Goal: Task Accomplishment & Management: Use online tool/utility

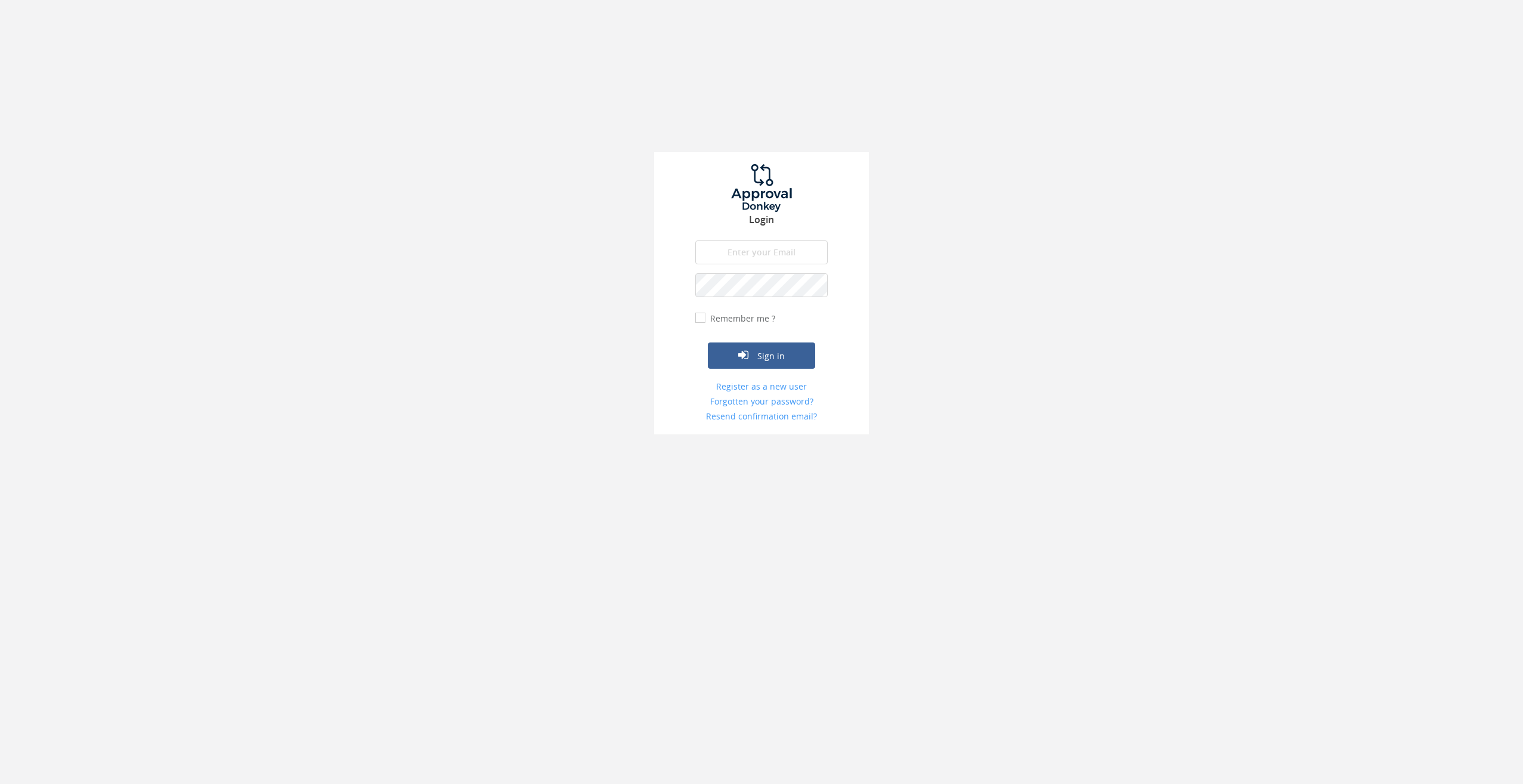
click at [755, 254] on input "email" at bounding box center [762, 252] width 133 height 24
drag, startPoint x: 708, startPoint y: 254, endPoint x: 895, endPoint y: 276, distance: 188.3
click at [895, 276] on div "Login [EMAIL_ADDRESS][DOMAIN_NAME] The email is required. Invalid email address…" at bounding box center [761, 217] width 1523 height 435
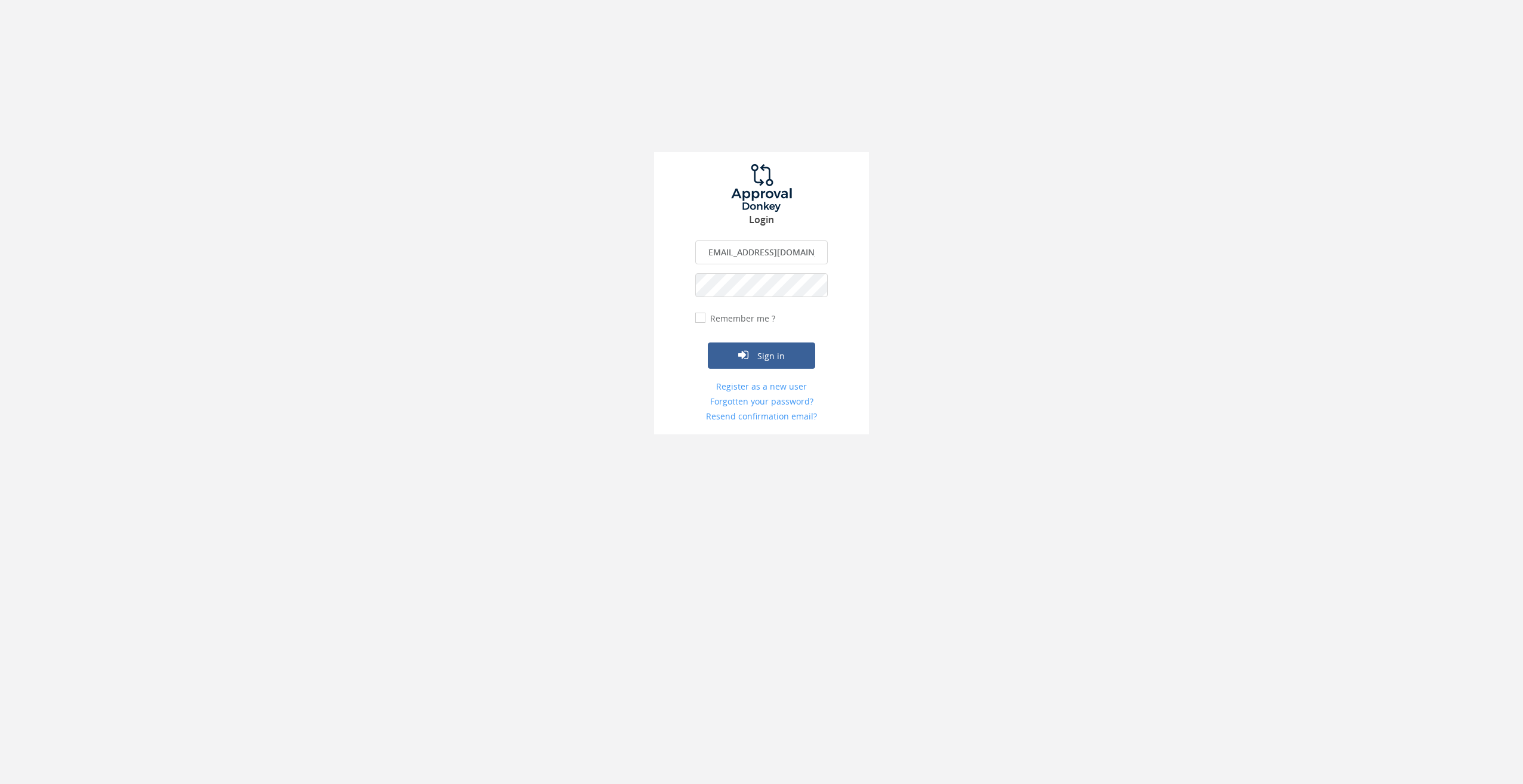
type input "[EMAIL_ADDRESS][DOMAIN_NAME]"
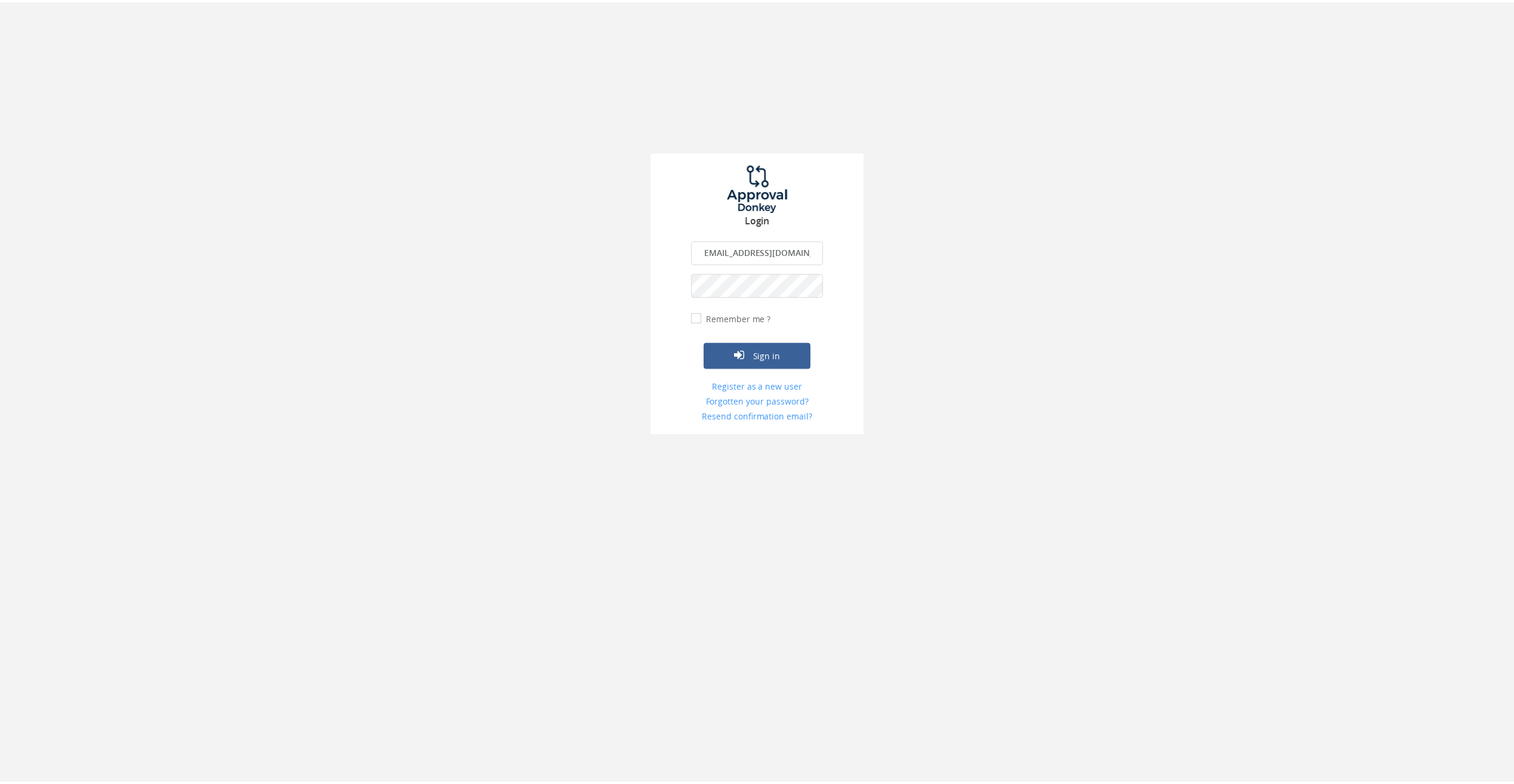
scroll to position [0, 0]
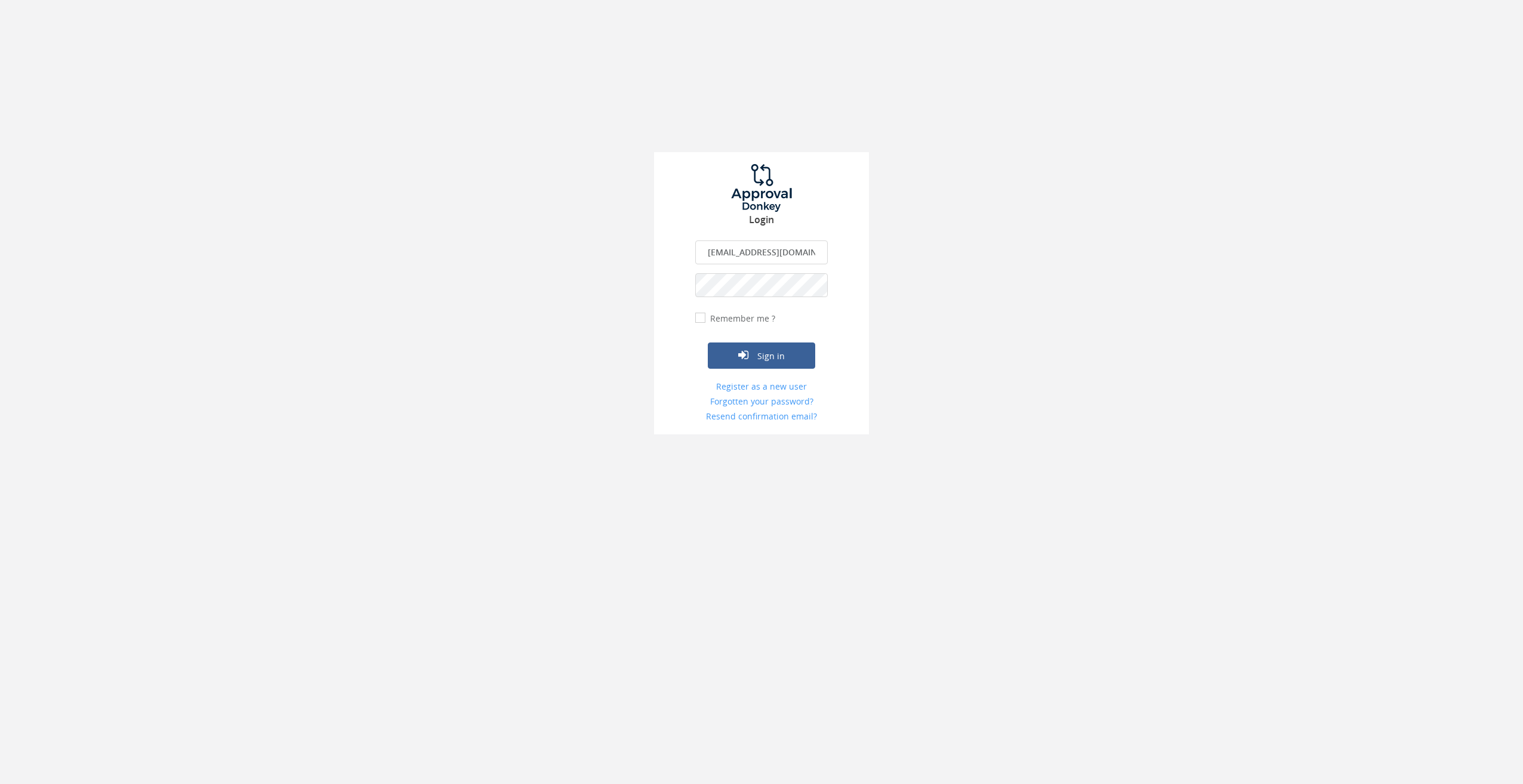
click at [1069, 281] on div "Login [EMAIL_ADDRESS][DOMAIN_NAME] The email is required. Invalid email address…" at bounding box center [761, 217] width 1523 height 435
click at [708, 342] on button "Sign in" at bounding box center [761, 355] width 108 height 26
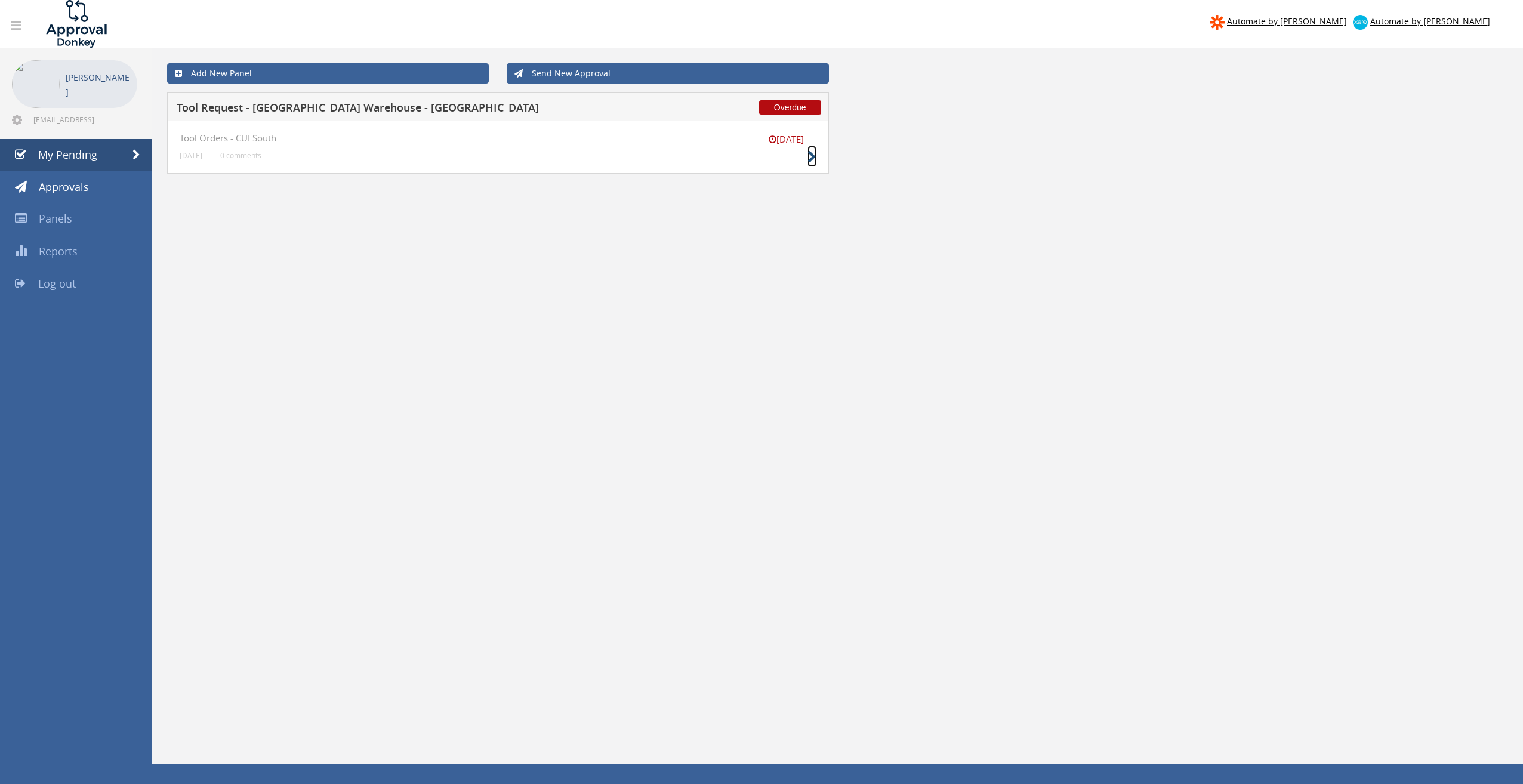
click at [809, 158] on icon at bounding box center [812, 157] width 9 height 13
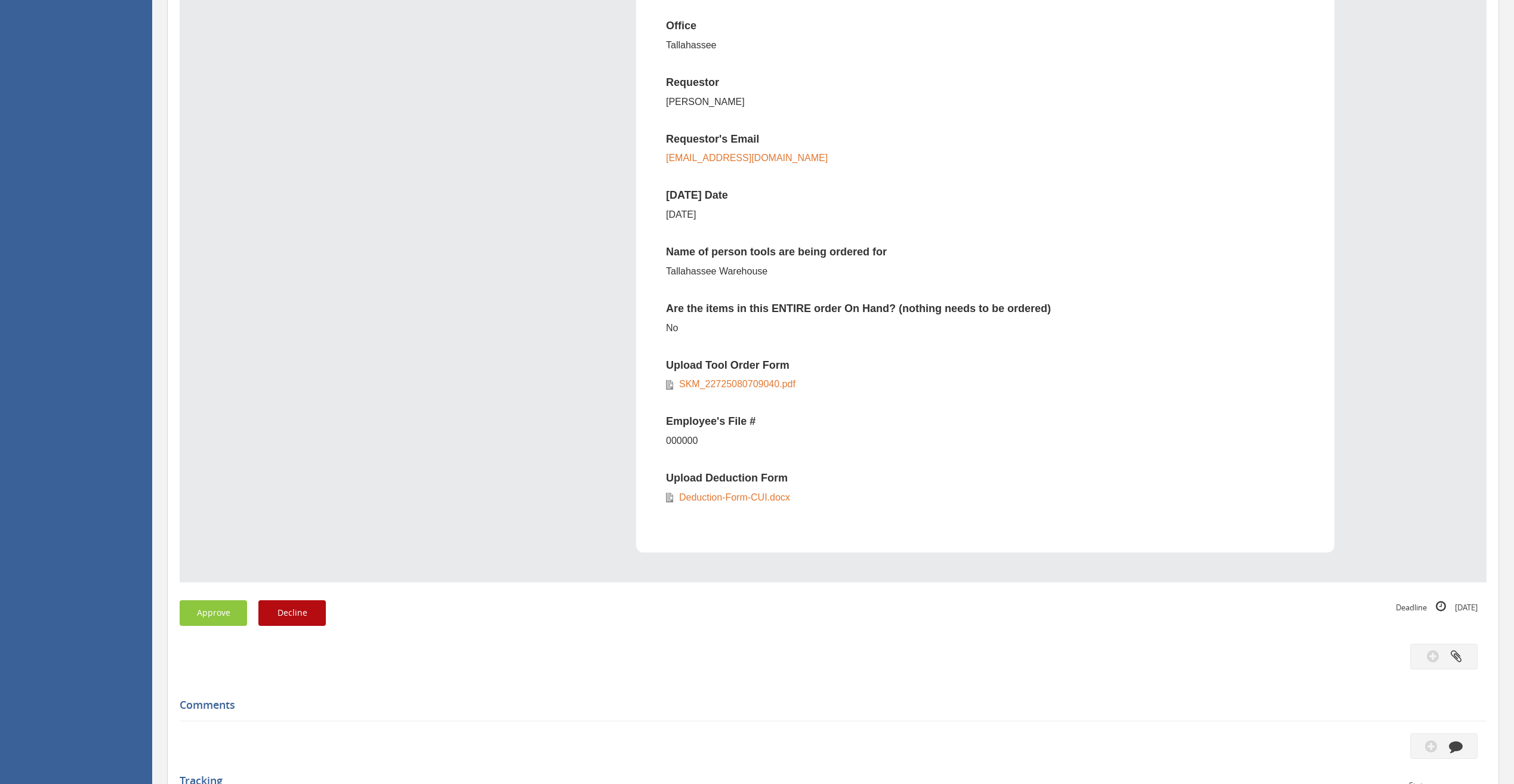
scroll to position [418, 0]
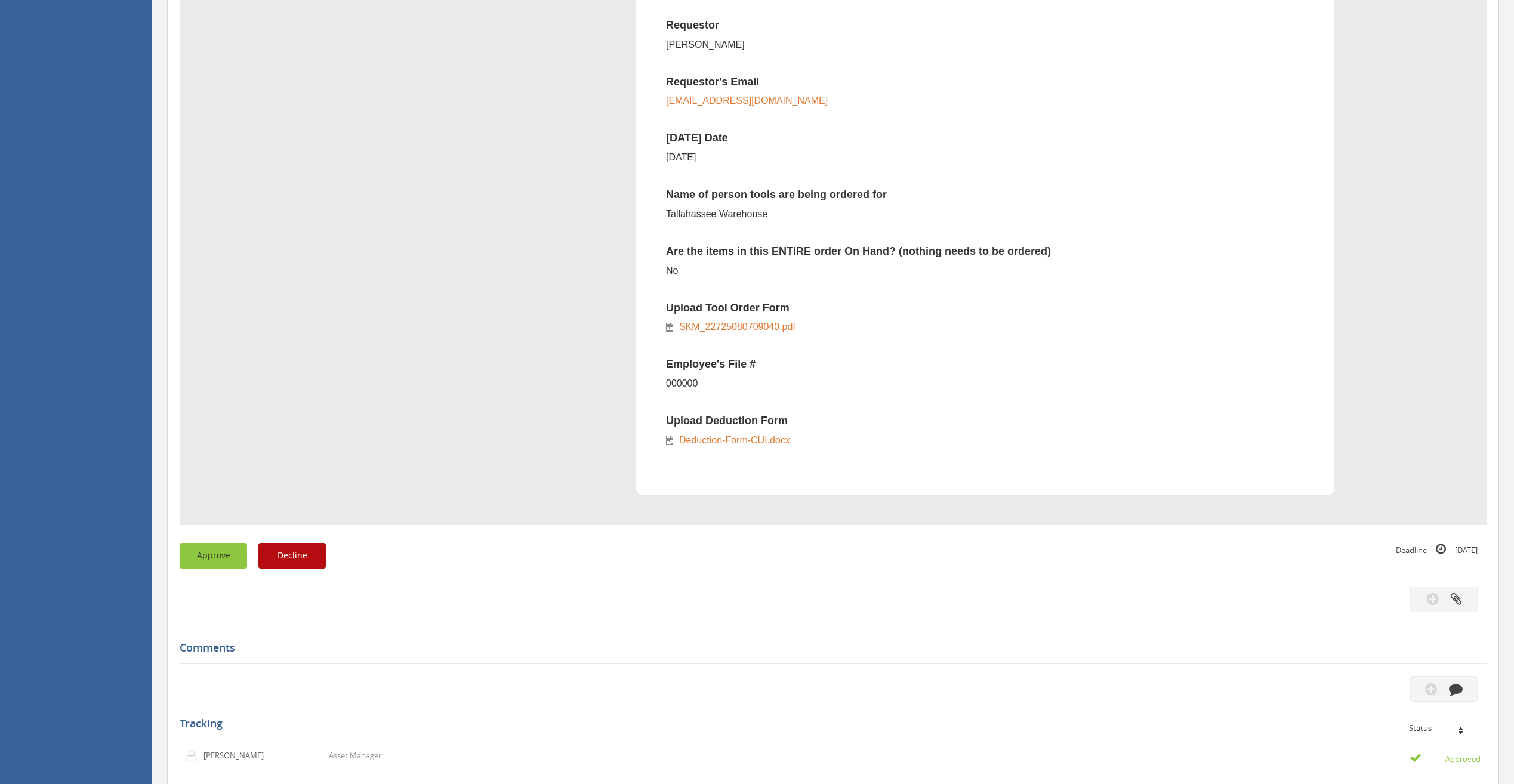
click at [215, 560] on button "Approve" at bounding box center [213, 555] width 67 height 26
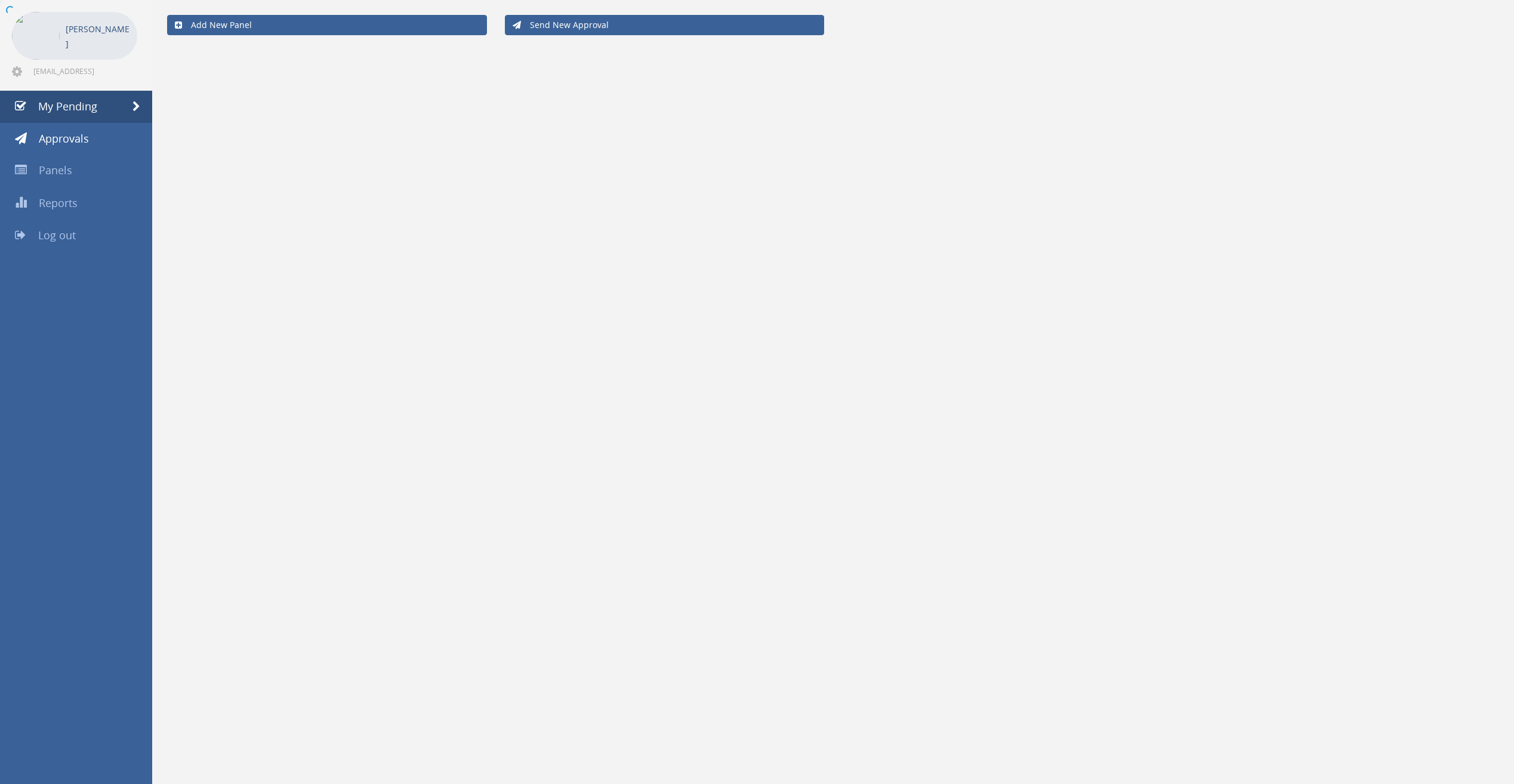
scroll to position [49, 0]
